Goal: Task Accomplishment & Management: Complete application form

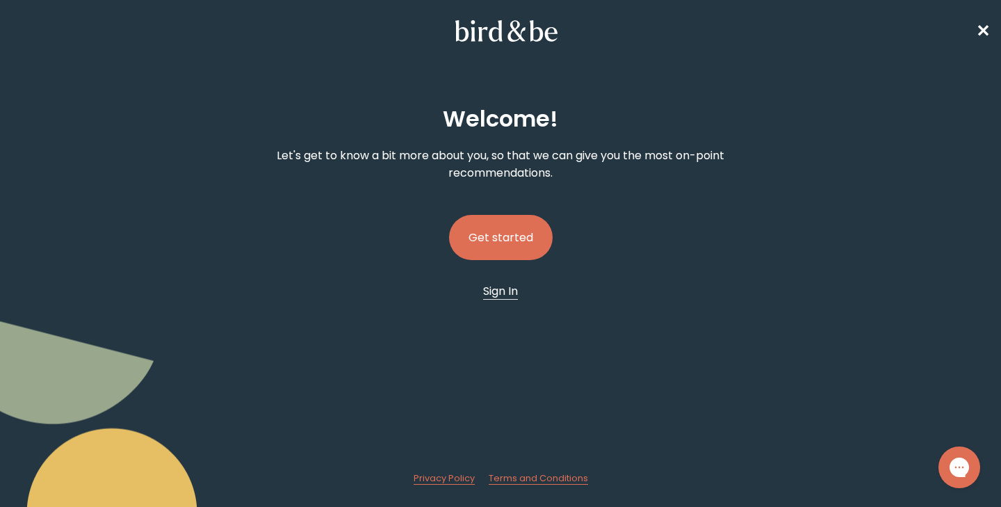
click at [496, 291] on span "Sign In" at bounding box center [500, 291] width 35 height 16
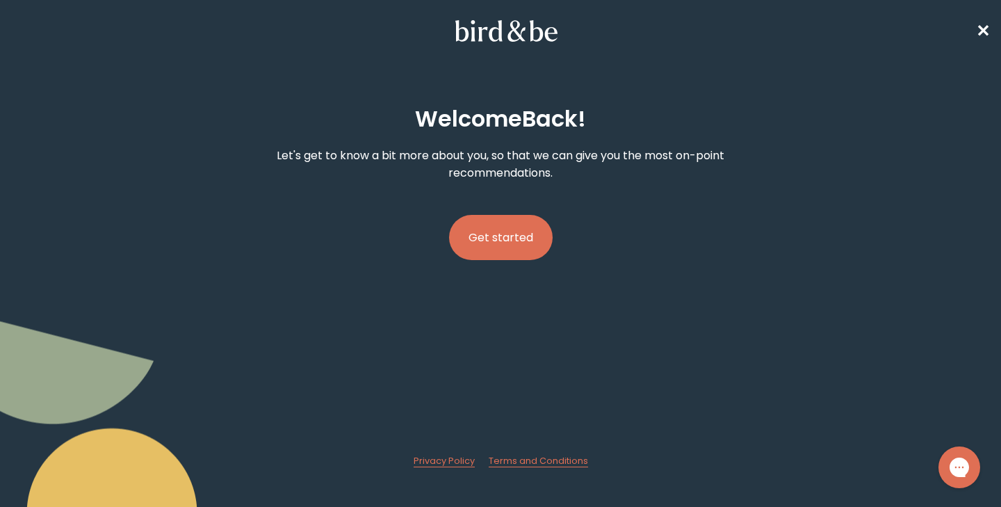
click at [485, 239] on button "Get started" at bounding box center [501, 237] width 104 height 45
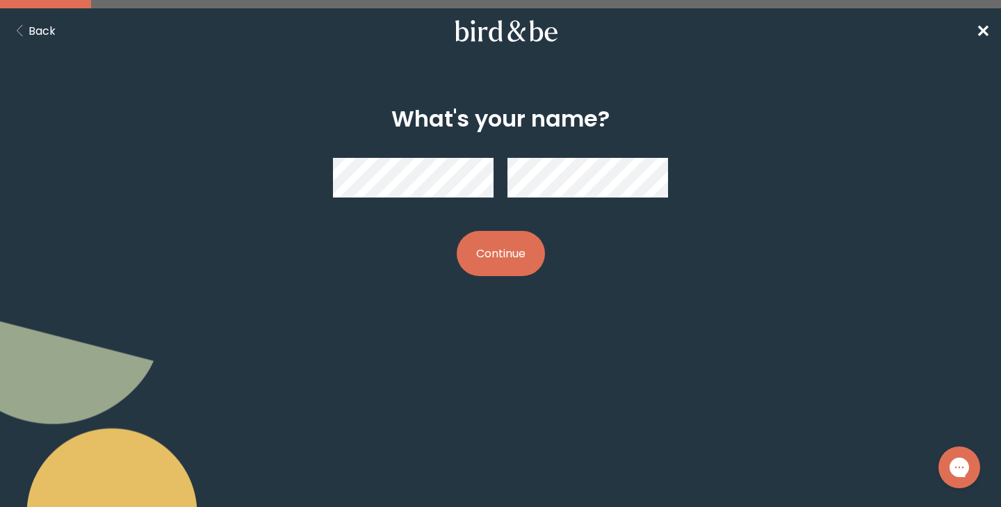
click at [983, 29] on span "✕" at bounding box center [983, 30] width 14 height 23
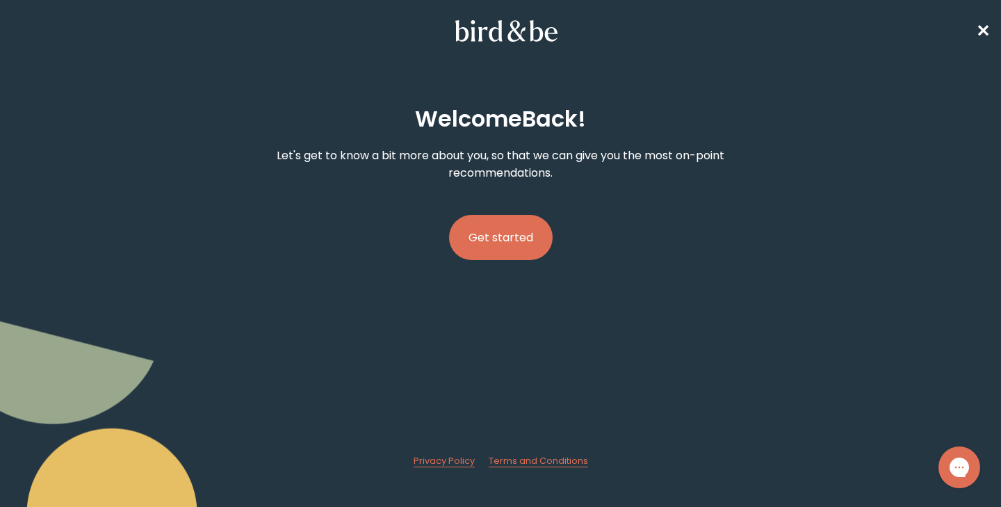
click at [488, 231] on button "Get started" at bounding box center [501, 237] width 104 height 45
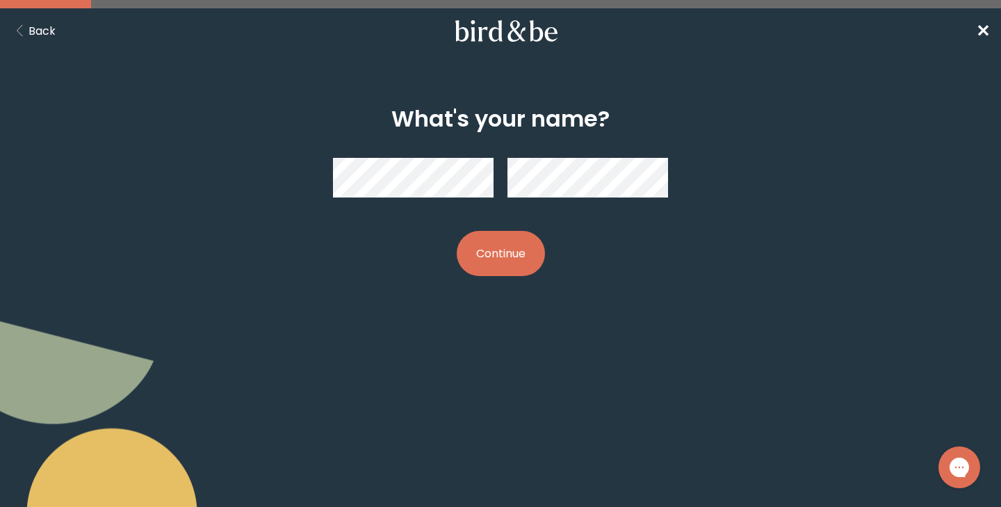
click at [501, 255] on button "Continue" at bounding box center [501, 253] width 88 height 45
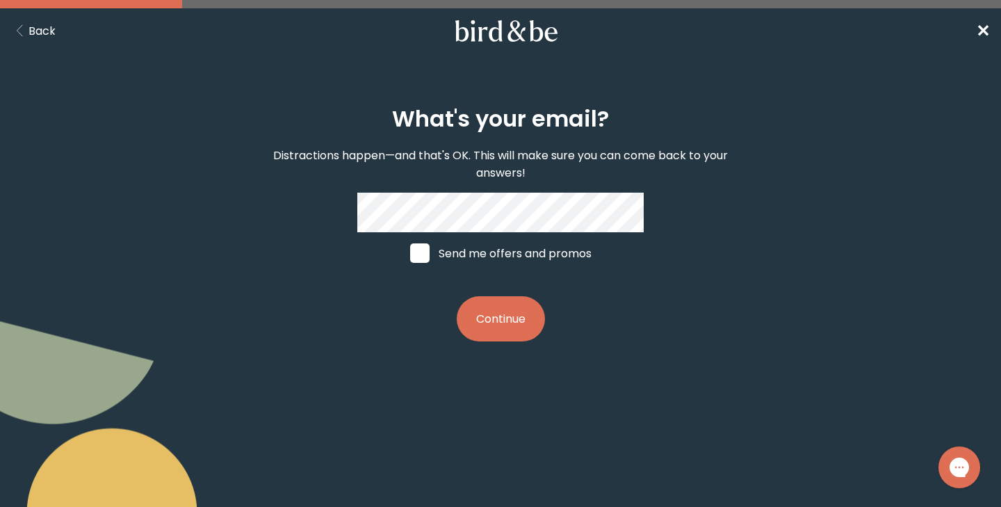
click at [422, 252] on span at bounding box center [419, 252] width 19 height 19
click at [410, 253] on input "Send me offers and promos" at bounding box center [410, 253] width 1 height 1
checkbox input "true"
click at [500, 319] on button "Continue" at bounding box center [501, 318] width 88 height 45
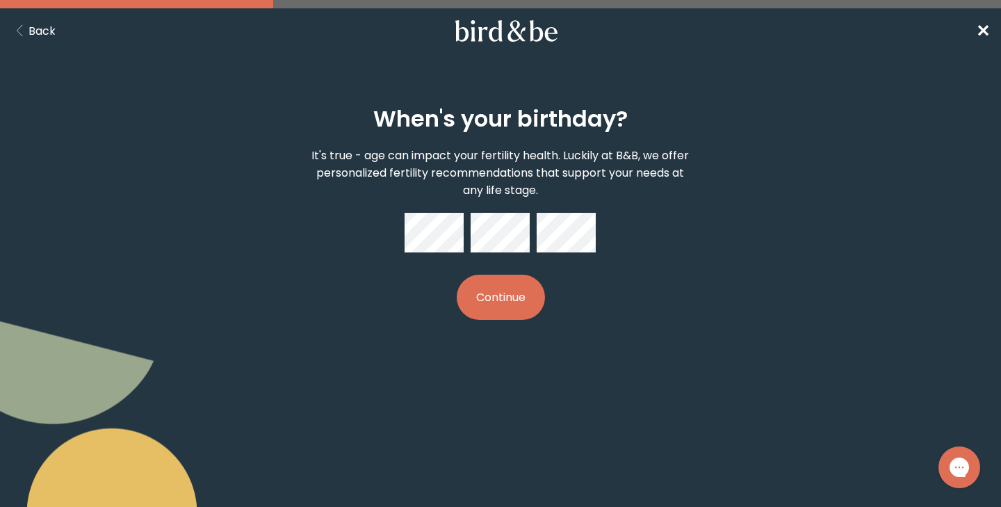
click at [502, 298] on button "Continue" at bounding box center [501, 297] width 88 height 45
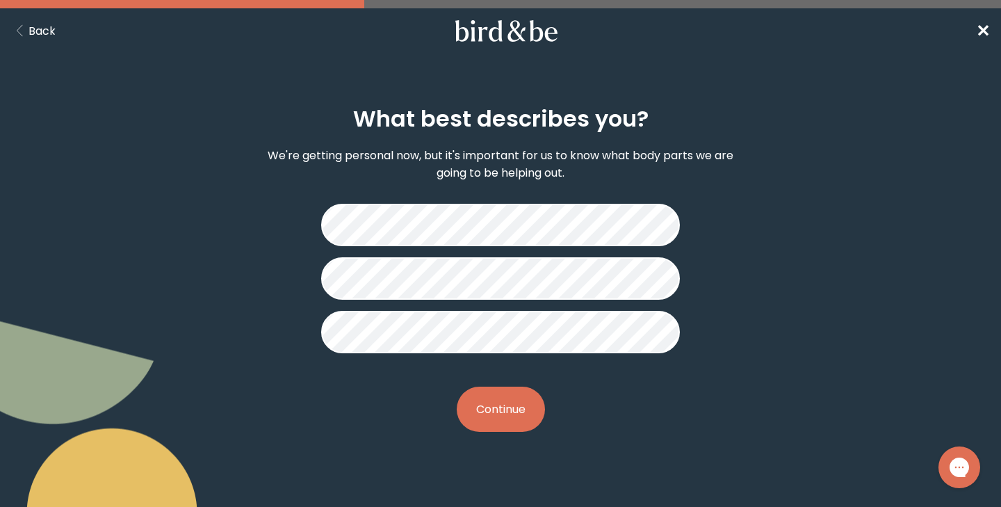
click at [512, 403] on button "Continue" at bounding box center [501, 409] width 88 height 45
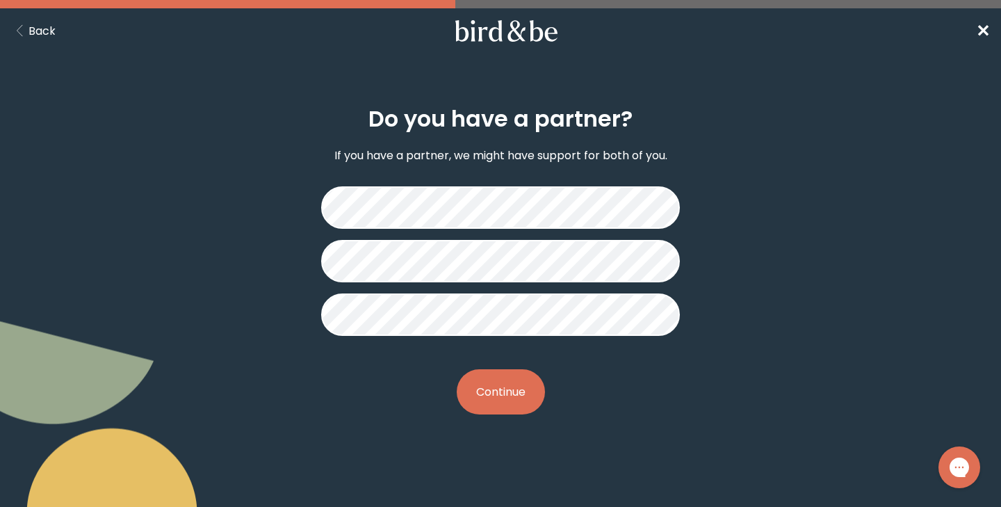
click at [506, 379] on button "Continue" at bounding box center [501, 391] width 88 height 45
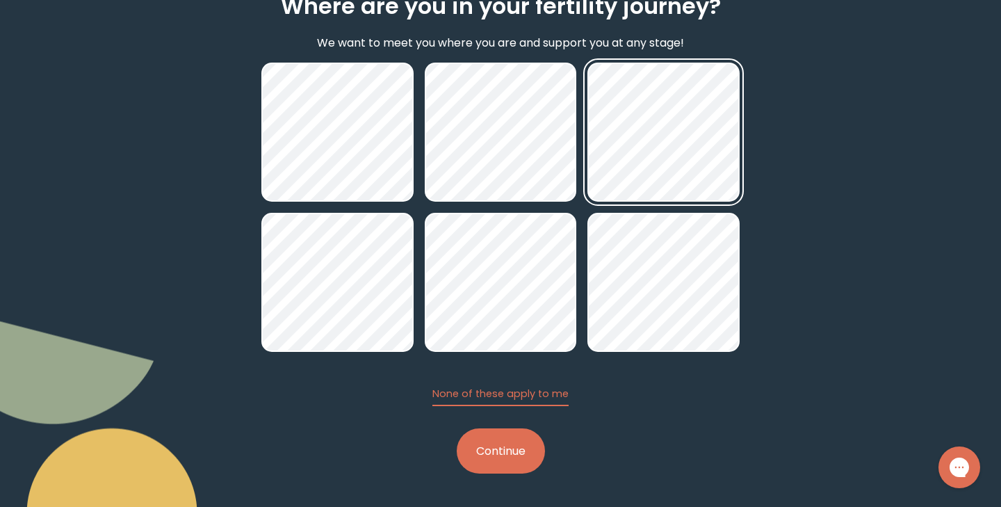
scroll to position [113, 0]
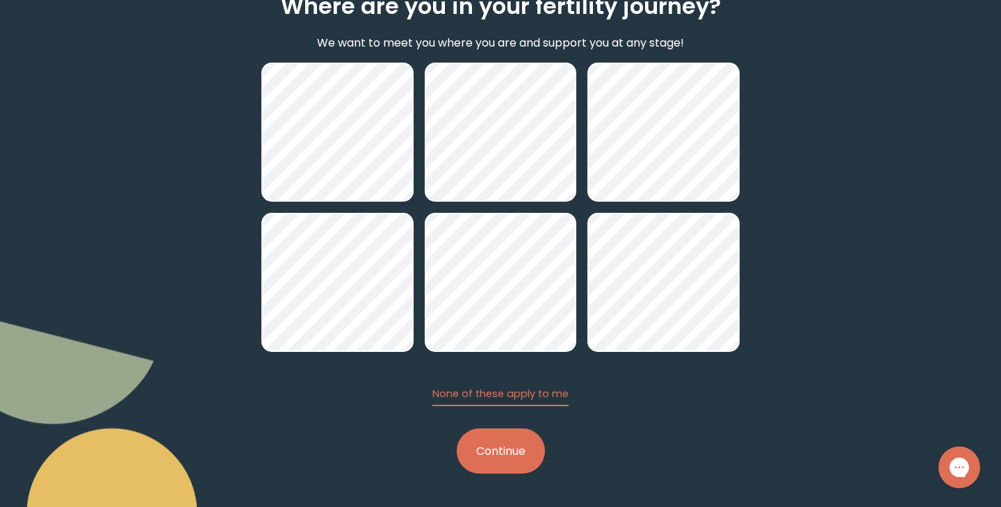
click at [500, 454] on button "Continue" at bounding box center [501, 450] width 88 height 45
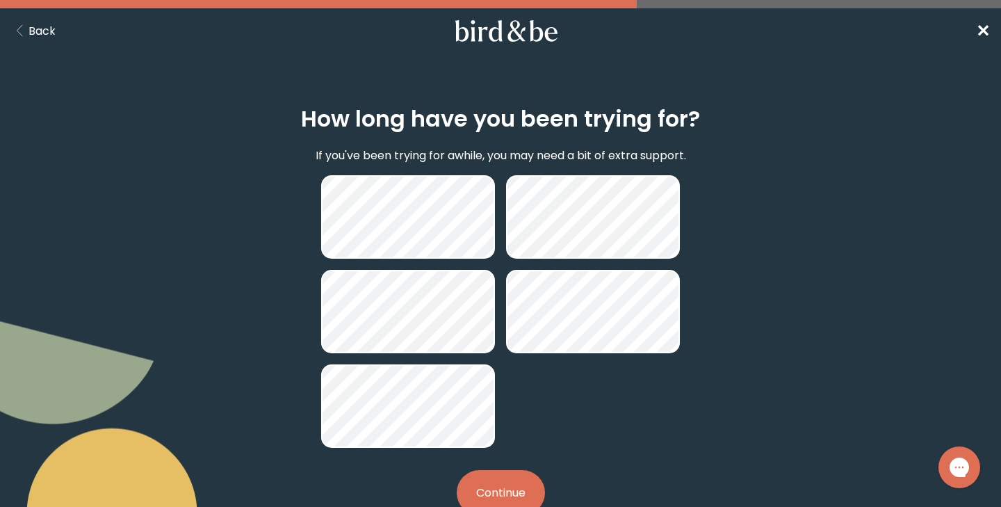
click at [496, 480] on button "Continue" at bounding box center [501, 492] width 88 height 45
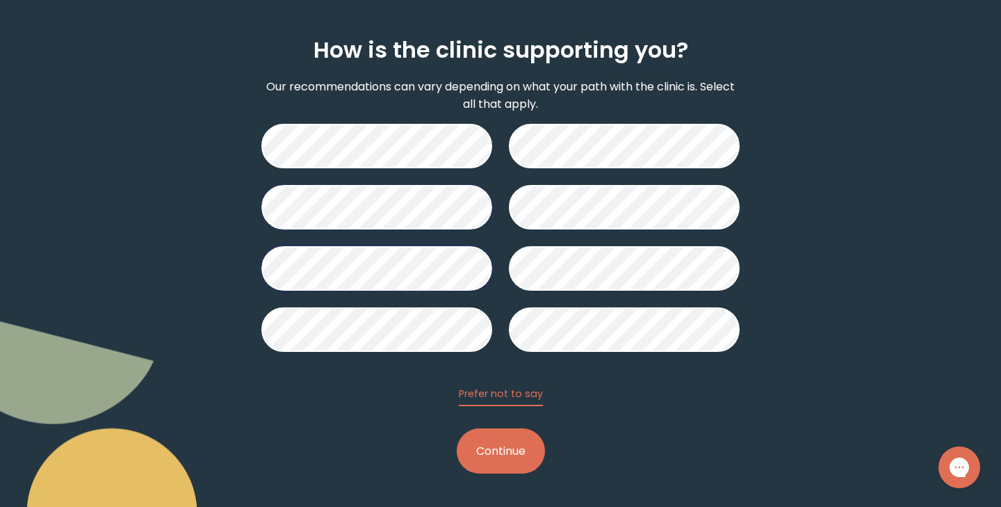
scroll to position [69, 0]
click at [503, 444] on button "Continue" at bounding box center [501, 450] width 88 height 45
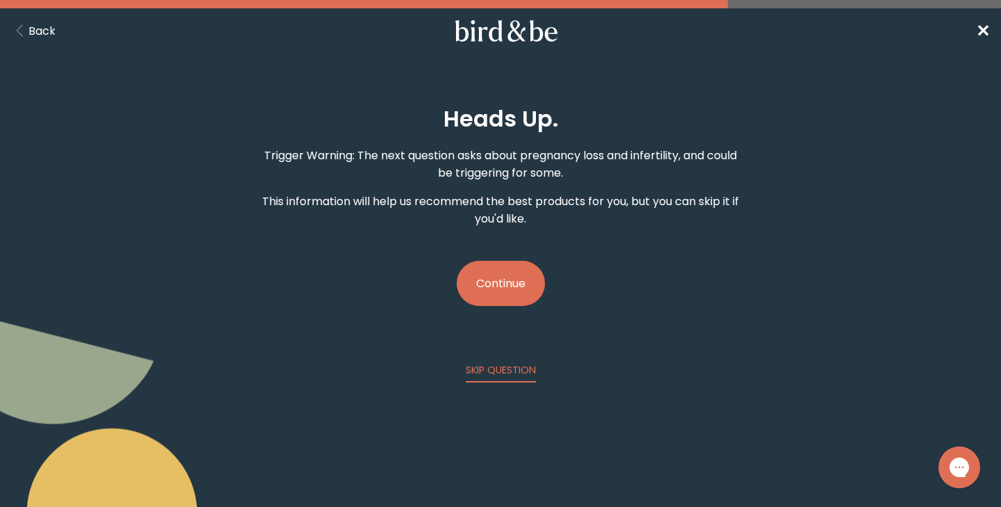
click at [508, 295] on button "Continue" at bounding box center [501, 283] width 88 height 45
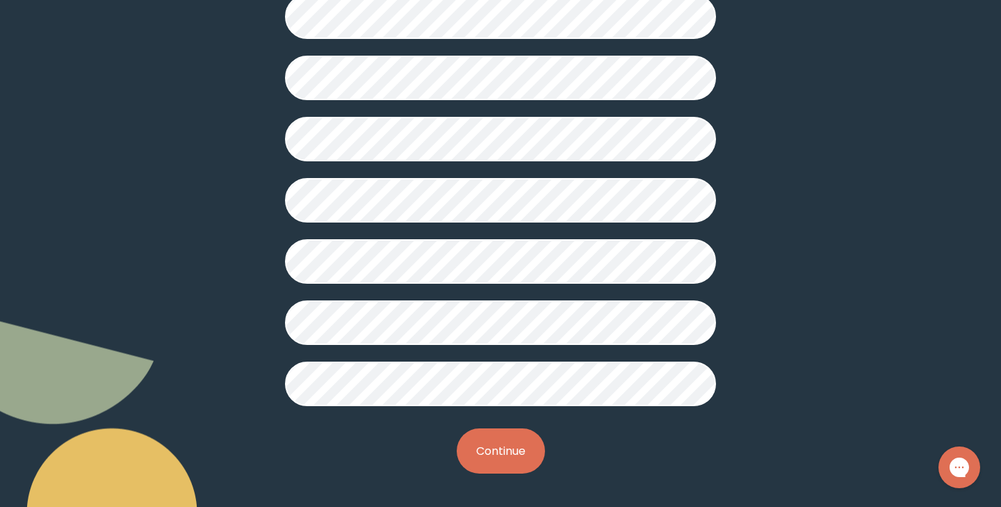
scroll to position [371, 0]
click at [486, 440] on button "Continue" at bounding box center [501, 450] width 88 height 45
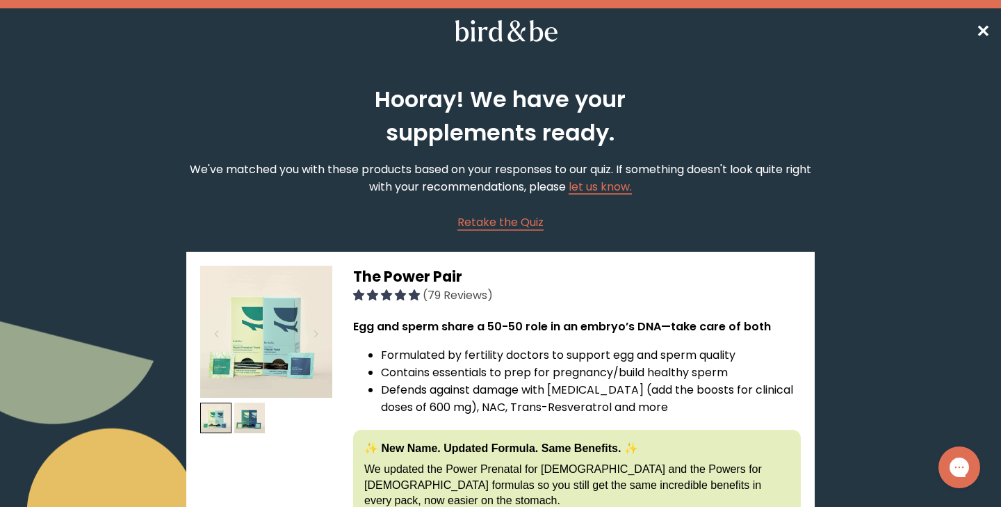
click at [984, 31] on span "✕" at bounding box center [983, 30] width 14 height 23
